Goal: Submit feedback/report problem

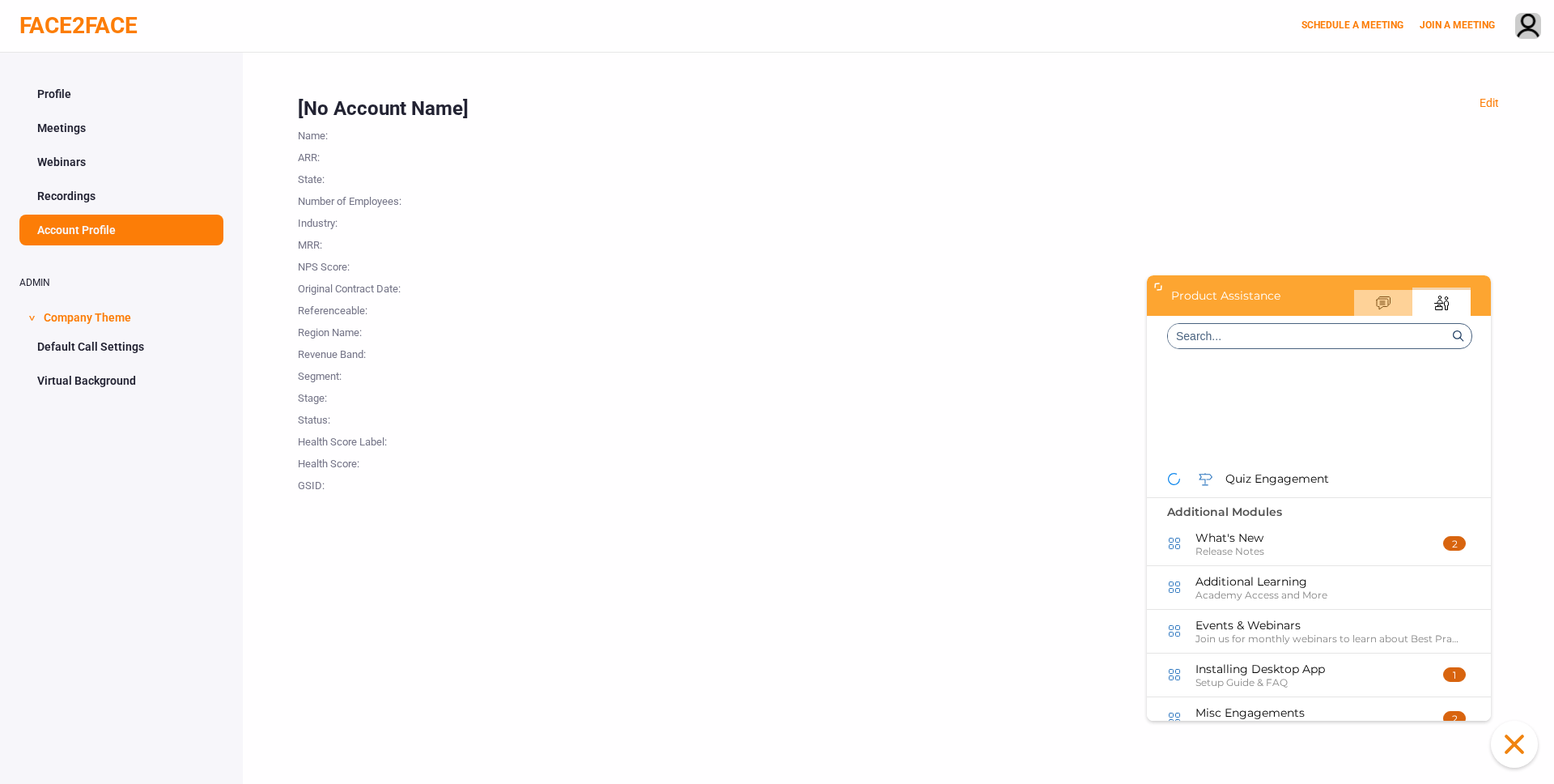
scroll to position [596, 0]
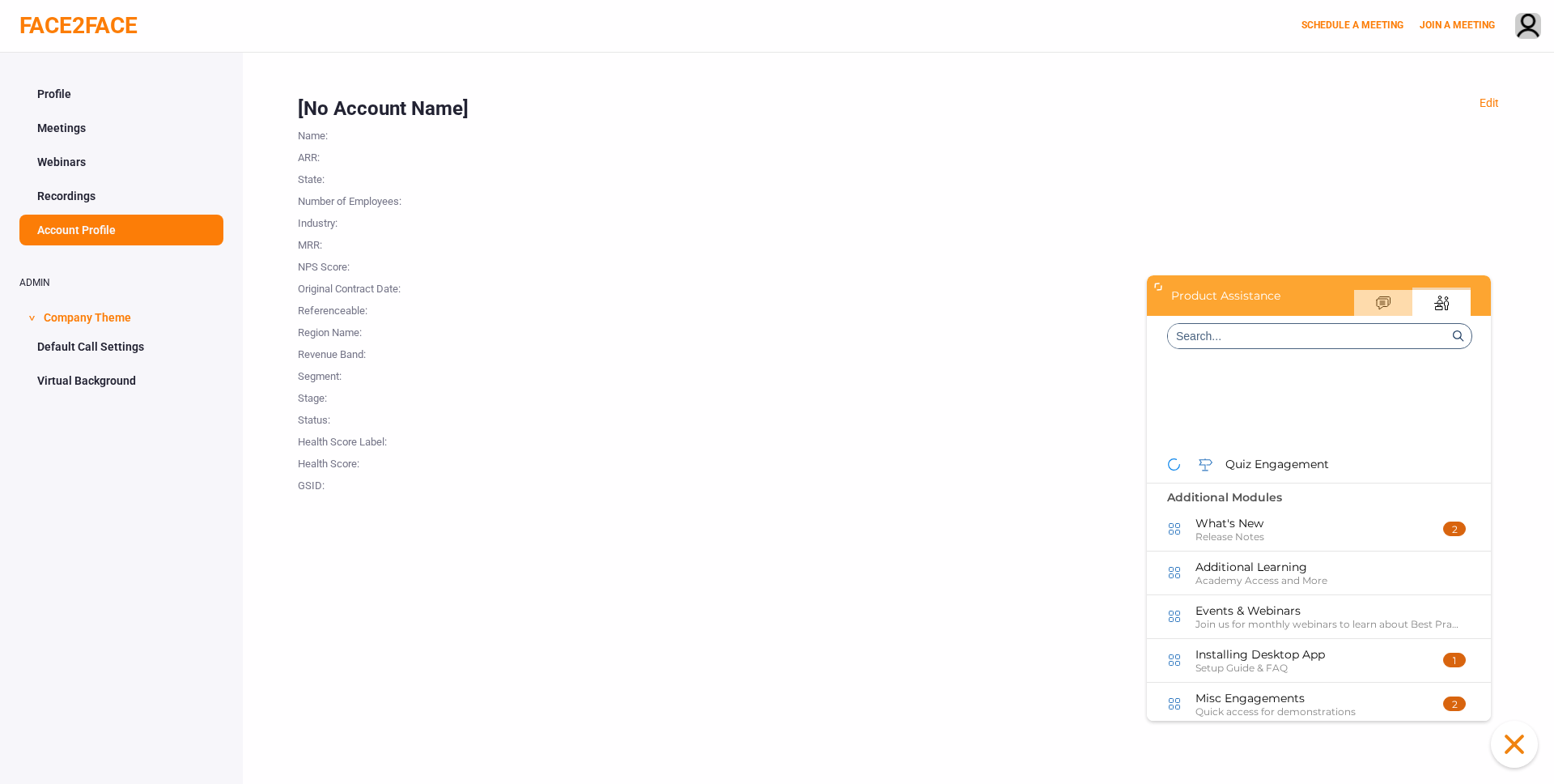
click at [1384, 293] on div "Your Feedback" at bounding box center [1384, 303] width 58 height 26
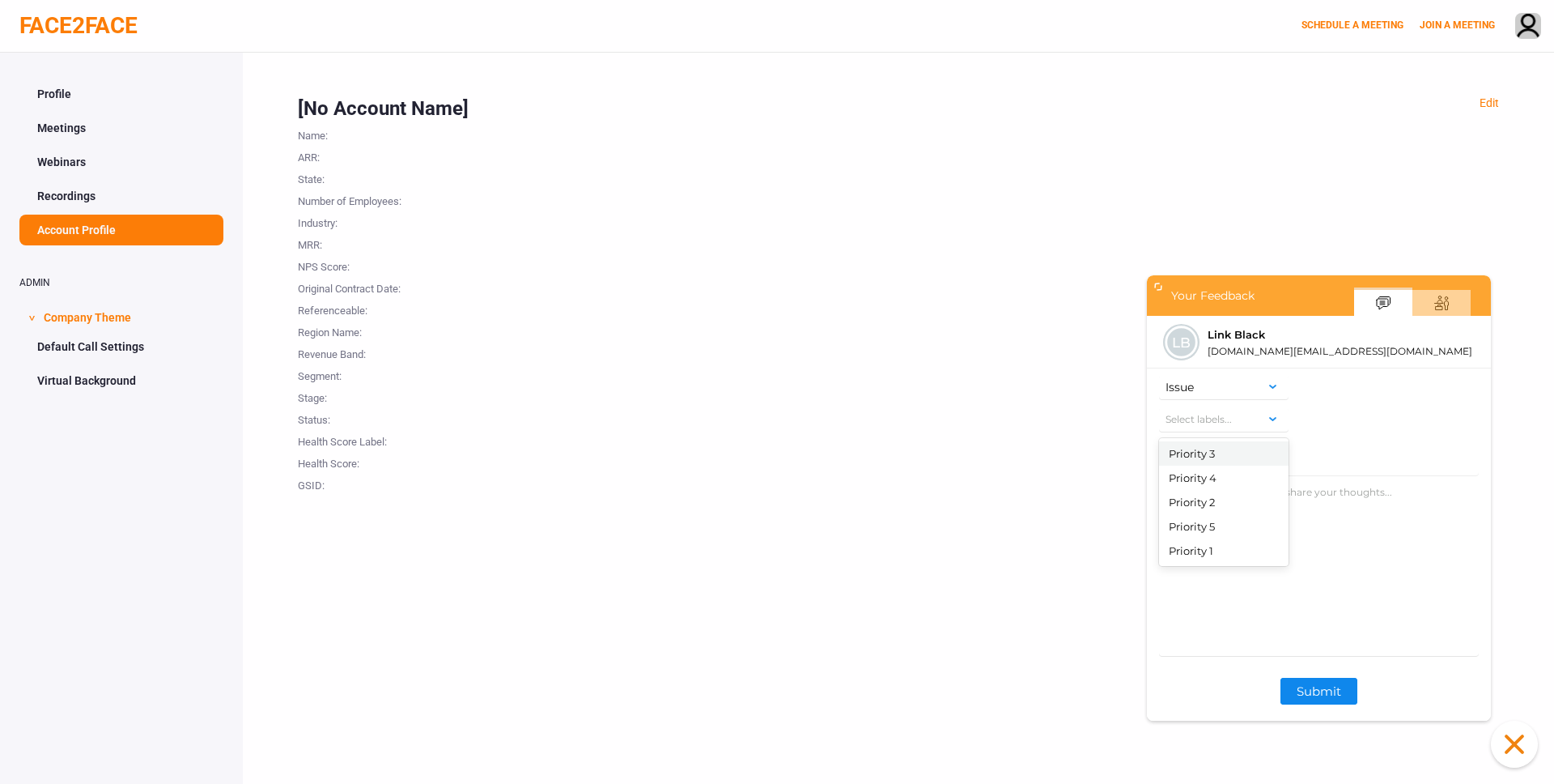
click at [1266, 421] on div at bounding box center [1276, 419] width 26 height 24
click at [1231, 458] on div "Priority 3" at bounding box center [1224, 454] width 110 height 24
click at [1337, 493] on textarea "Feedback Description" at bounding box center [1319, 567] width 320 height 178
type textarea "Just a quick test"
click at [1322, 693] on button "Submit" at bounding box center [1319, 690] width 77 height 27
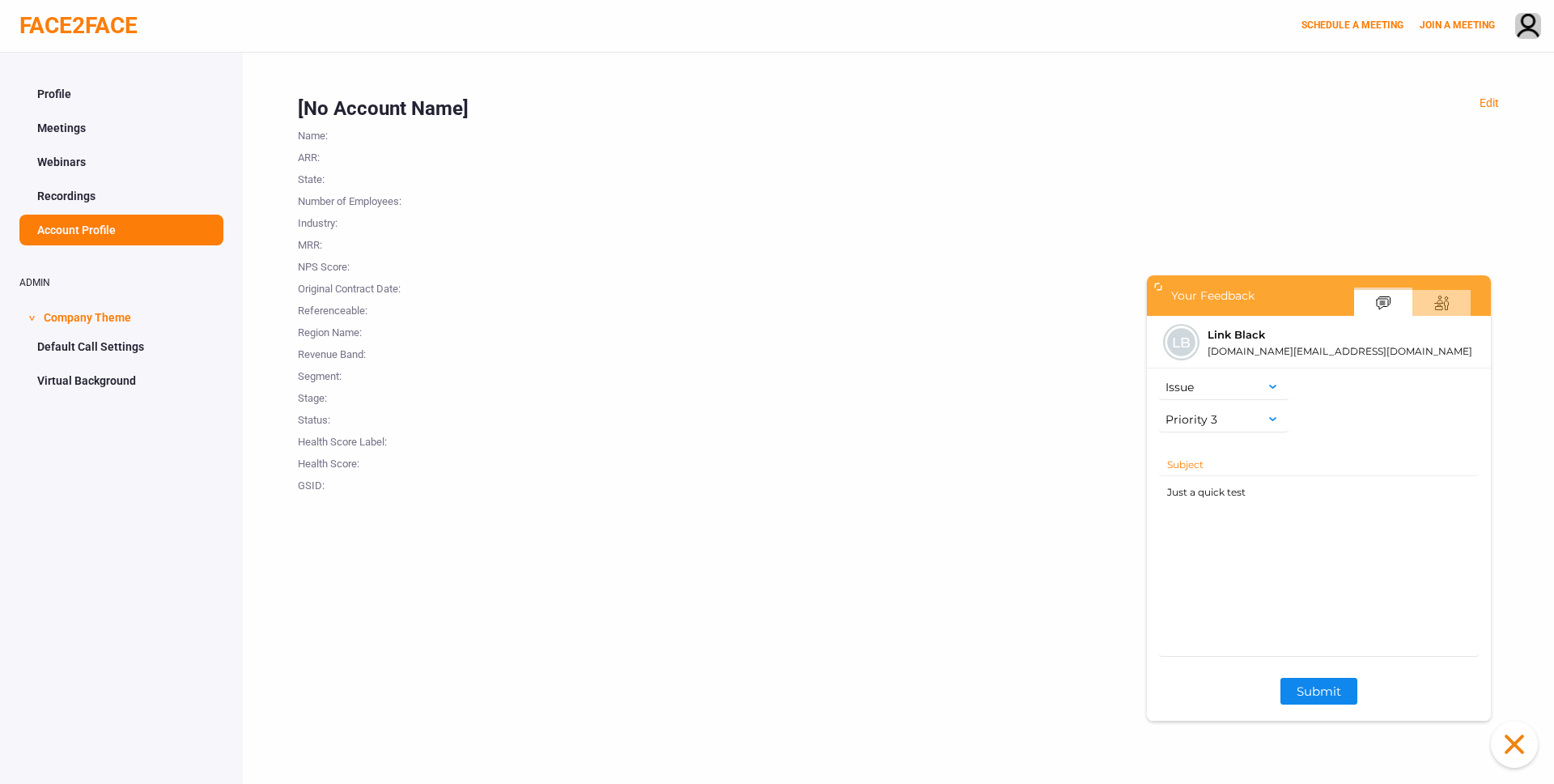
click at [1241, 472] on input "Feedback Subject" at bounding box center [1319, 464] width 320 height 24
type input "test 1"
click at [1329, 699] on button "Submit" at bounding box center [1319, 690] width 77 height 27
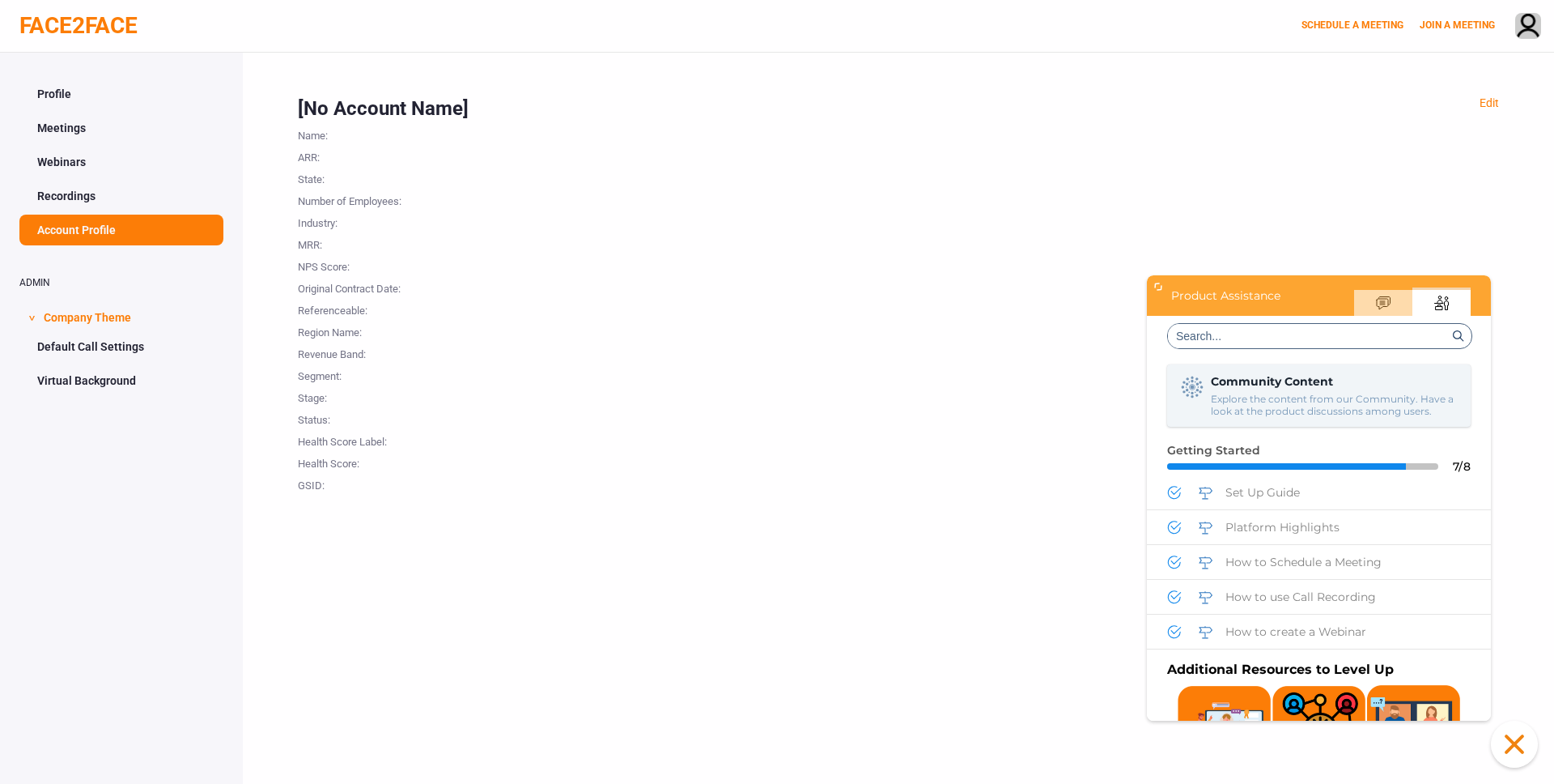
click at [1386, 298] on icon "Your Feedback" at bounding box center [1385, 301] width 11 height 8
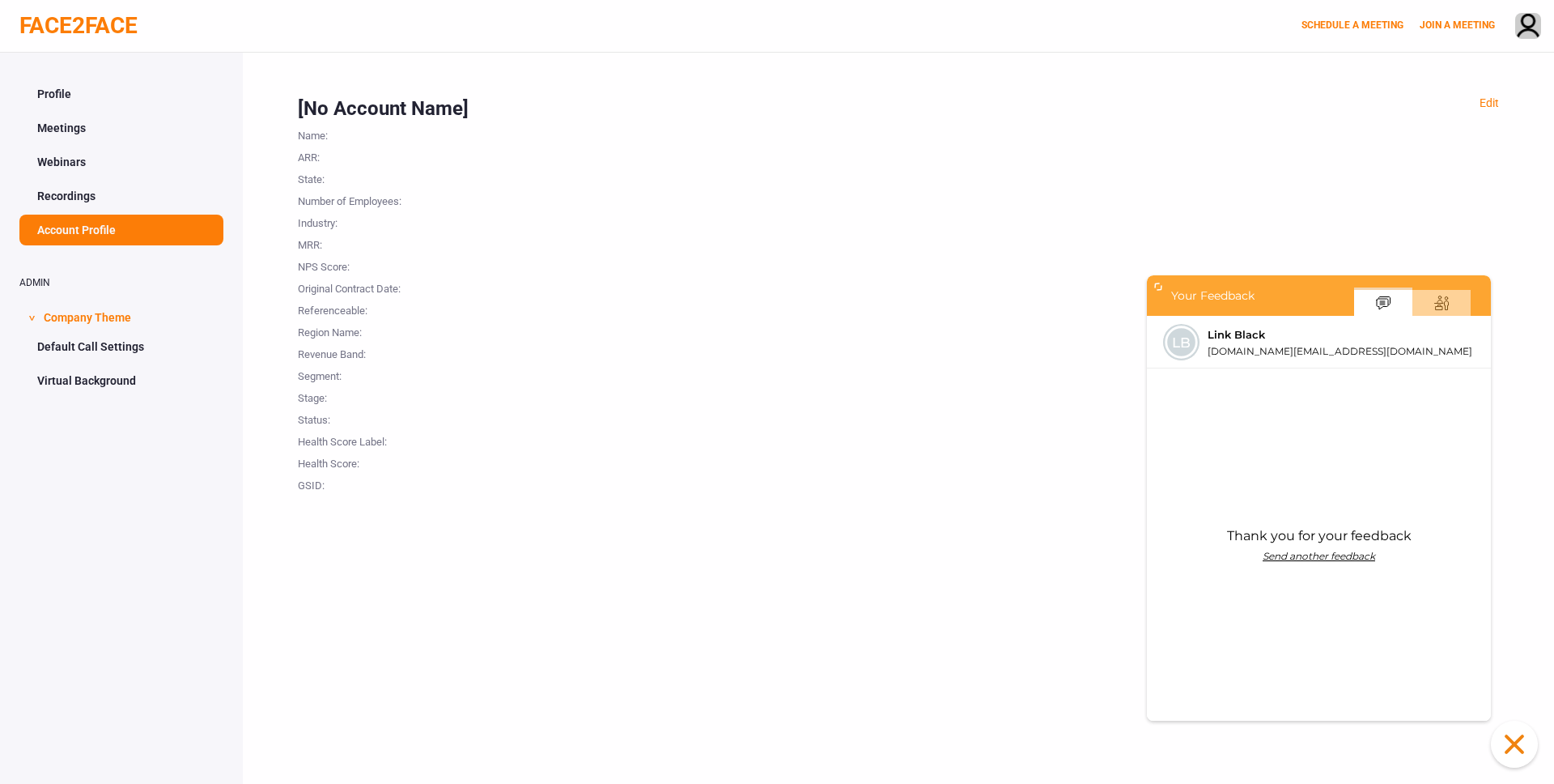
click at [1302, 550] on div "Send another feedback" at bounding box center [1319, 556] width 112 height 12
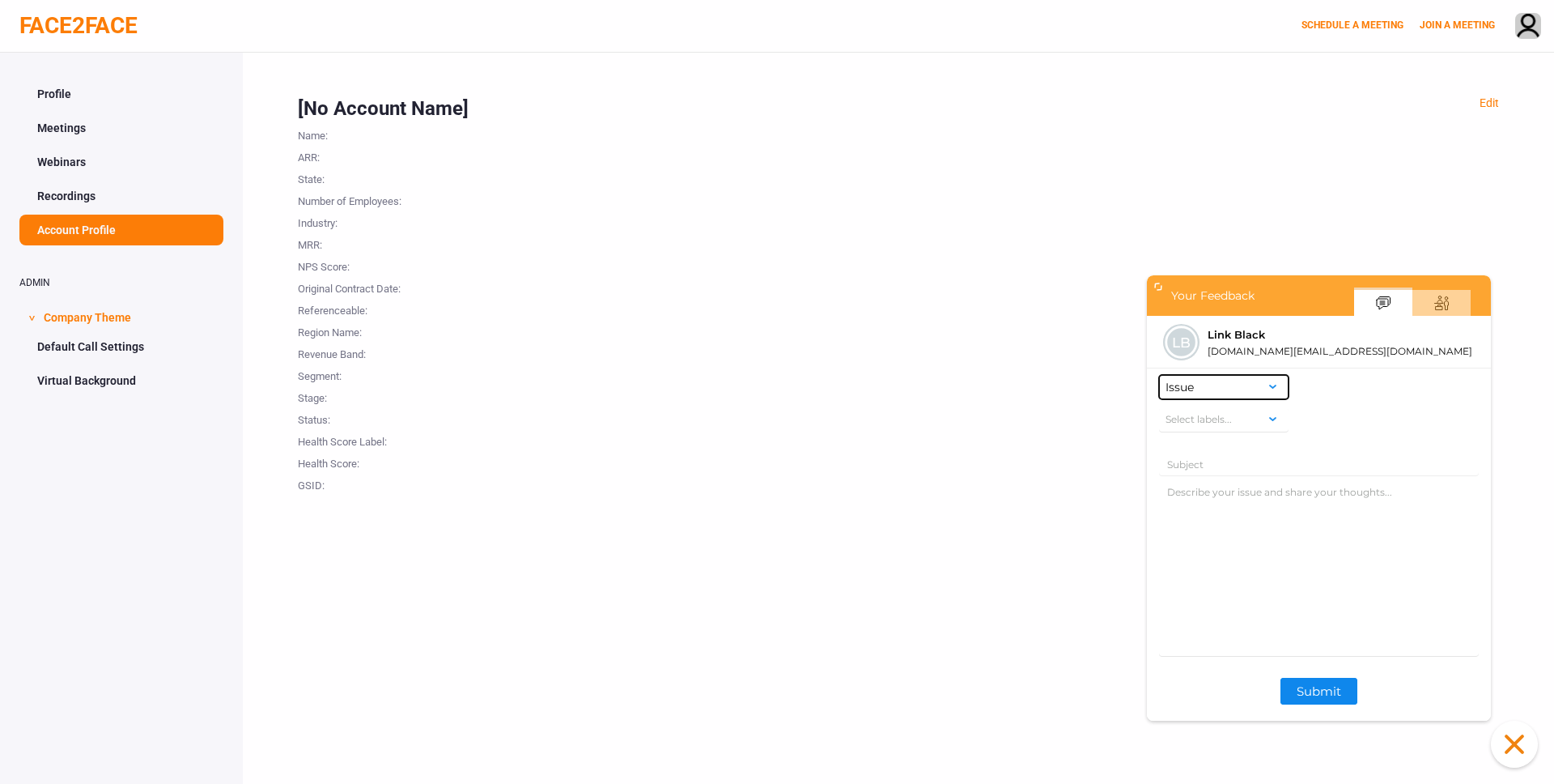
click at [1249, 420] on div "Select labels..." at bounding box center [1211, 419] width 104 height 24
click at [1228, 530] on div "Priority 5" at bounding box center [1224, 526] width 110 height 24
click at [1339, 506] on textarea "Feedback Description" at bounding box center [1319, 567] width 320 height 178
click at [1302, 478] on textarea "Feedback Description" at bounding box center [1319, 567] width 320 height 178
click at [1289, 469] on input "Feedback Subject" at bounding box center [1319, 464] width 320 height 24
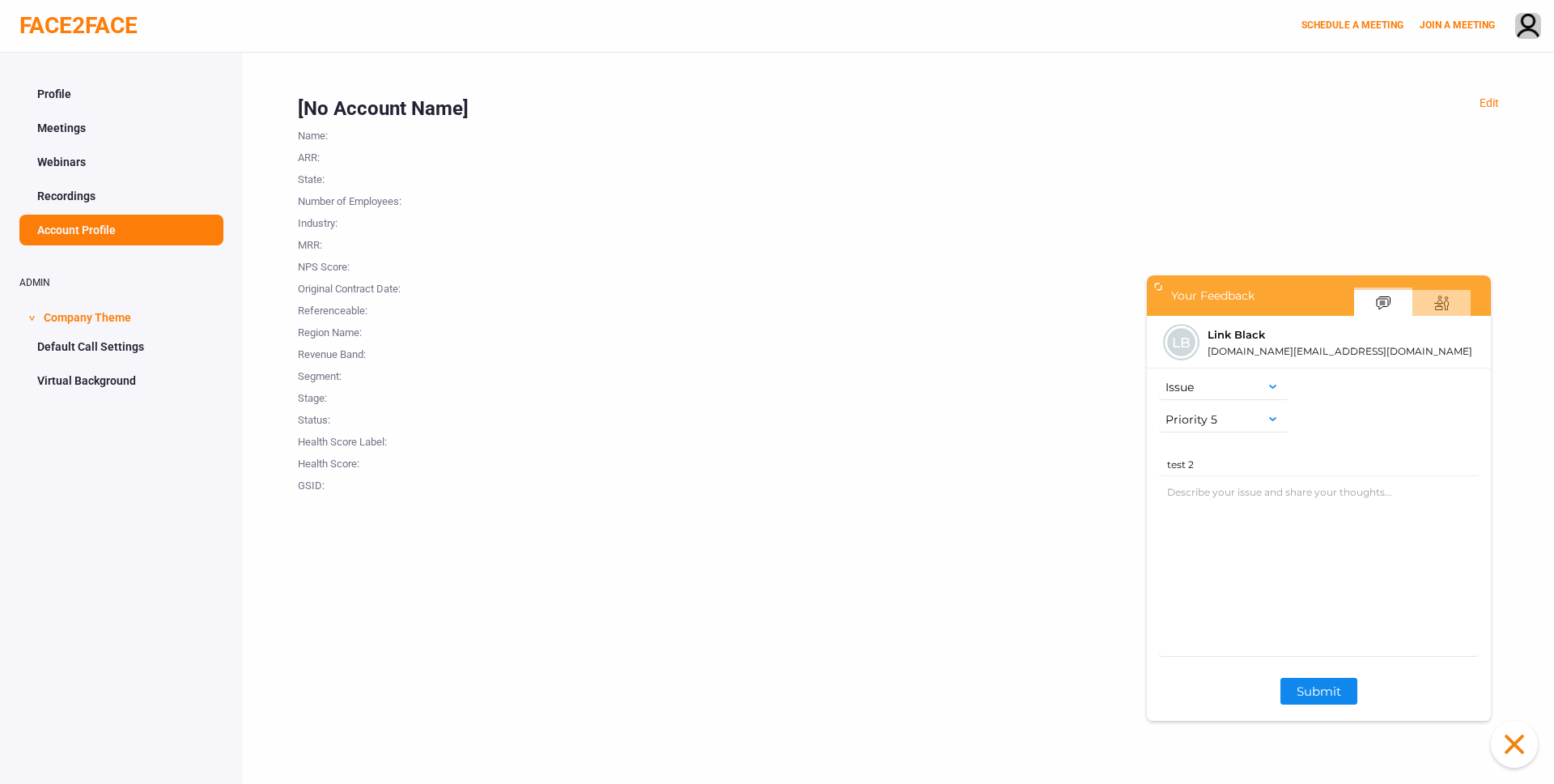
type input "test 2"
click at [1277, 514] on textarea "Feedback Description" at bounding box center [1319, 567] width 320 height 178
type textarea "test again"
click at [1307, 693] on button "Submit" at bounding box center [1319, 690] width 77 height 27
click at [1325, 555] on div "Send another feedback" at bounding box center [1319, 556] width 112 height 12
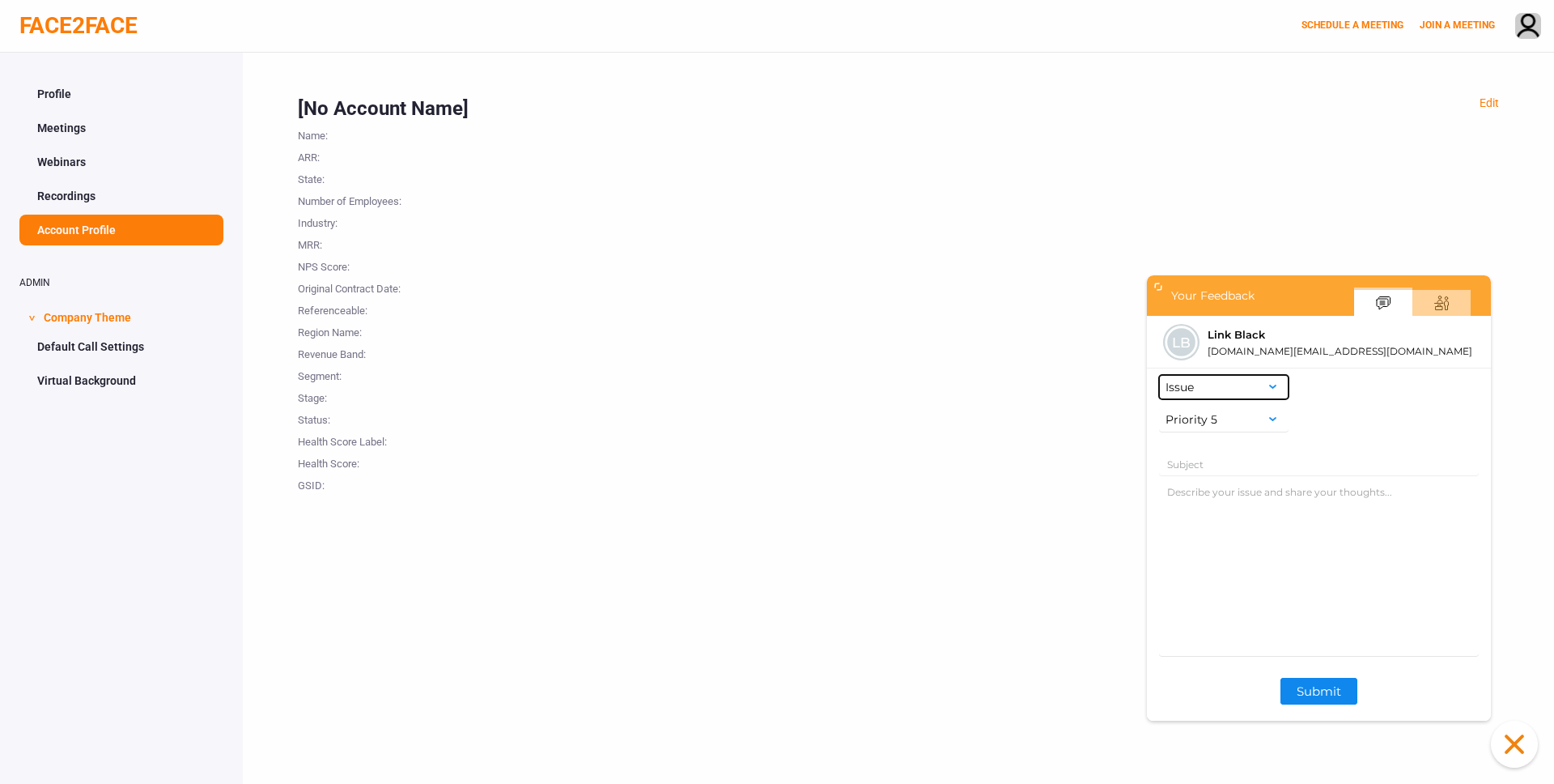
click at [1266, 414] on div at bounding box center [1276, 419] width 26 height 24
click at [1239, 556] on div "Priority 1" at bounding box center [1224, 550] width 110 height 24
click at [1337, 463] on input "Feedback Subject" at bounding box center [1319, 464] width 320 height 24
type input "test 3"
click at [1331, 508] on textarea "Feedback Description" at bounding box center [1319, 567] width 320 height 178
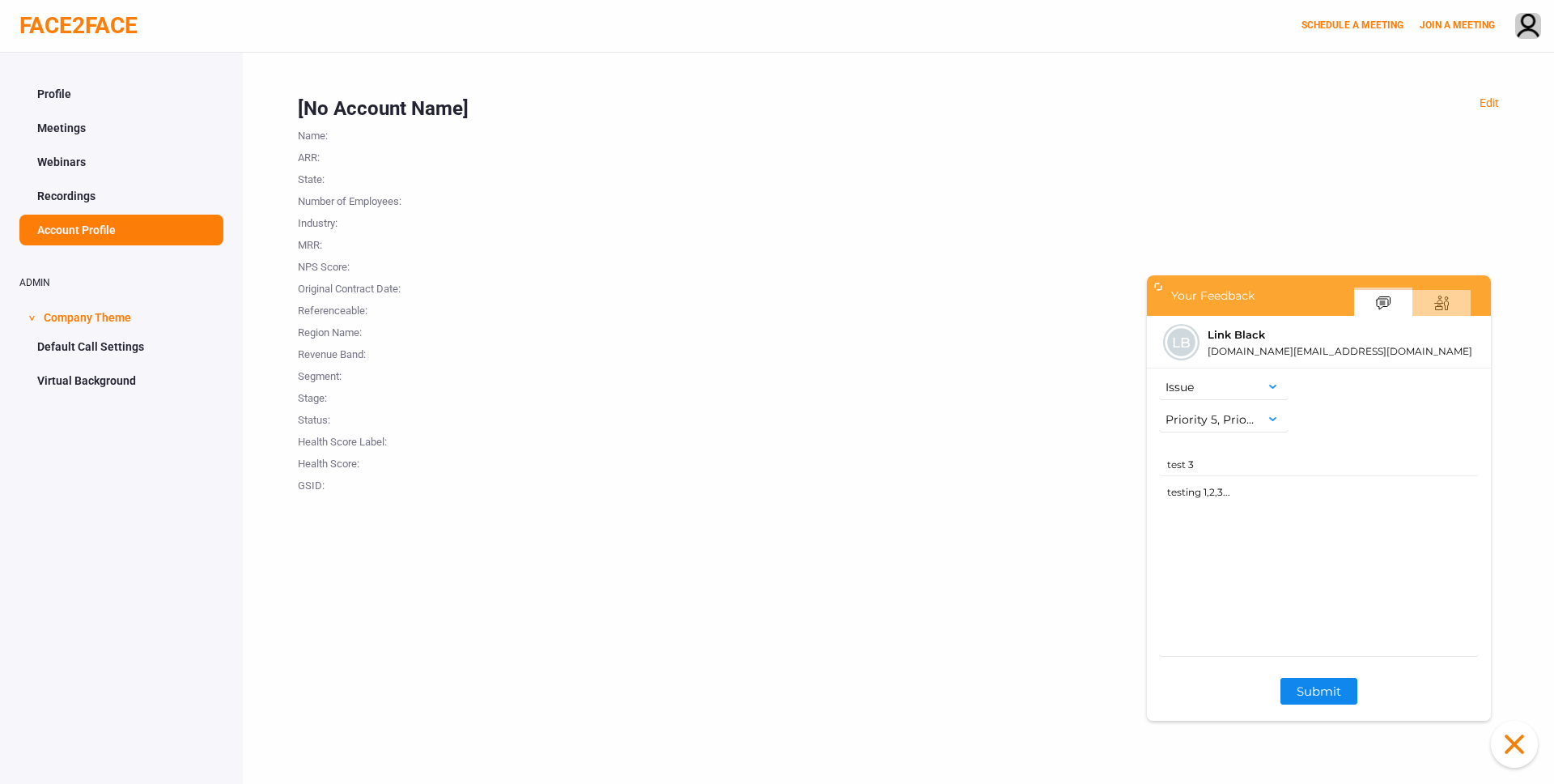
type textarea "testing 1,2,3..."
click at [1332, 683] on button "Submit" at bounding box center [1319, 690] width 77 height 27
click at [1516, 747] on button "Click to close the Knowledge Center Bot window." at bounding box center [1515, 744] width 47 height 47
